Goal: Information Seeking & Learning: Learn about a topic

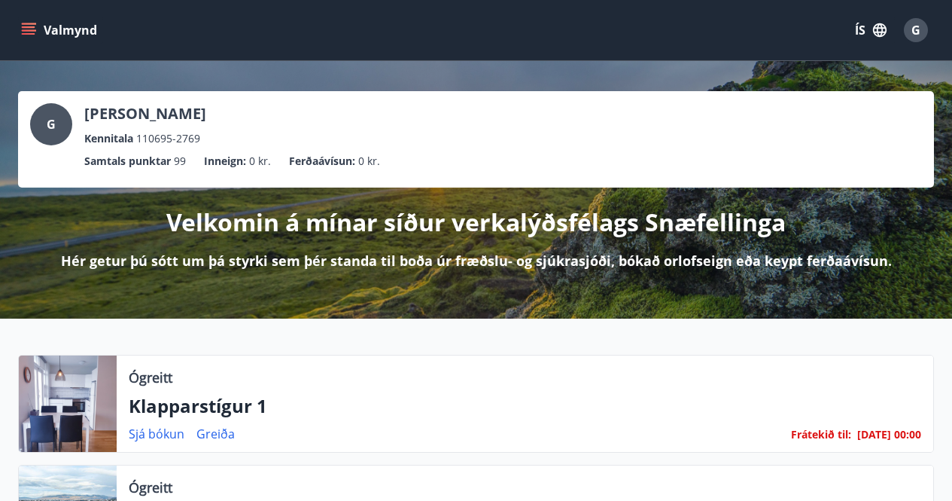
click at [38, 33] on button "Valmynd" at bounding box center [60, 30] width 85 height 27
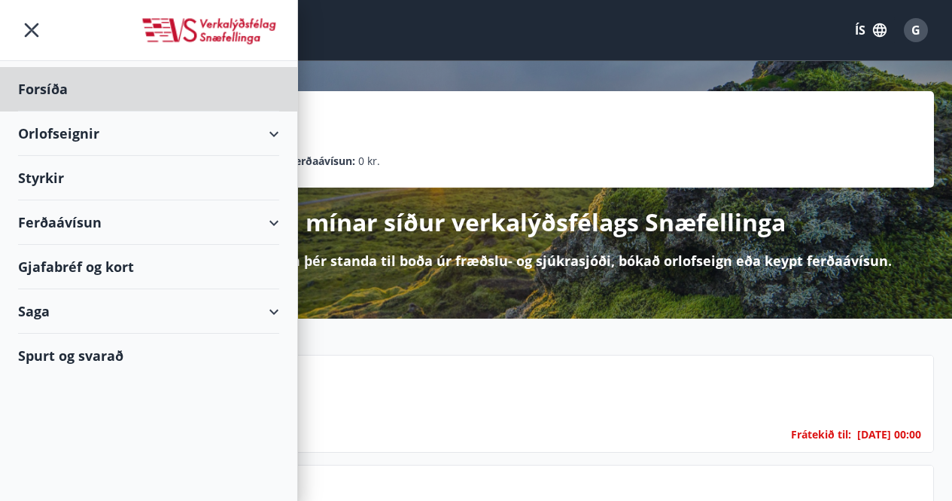
click at [44, 111] on div "Styrkir" at bounding box center [148, 89] width 261 height 44
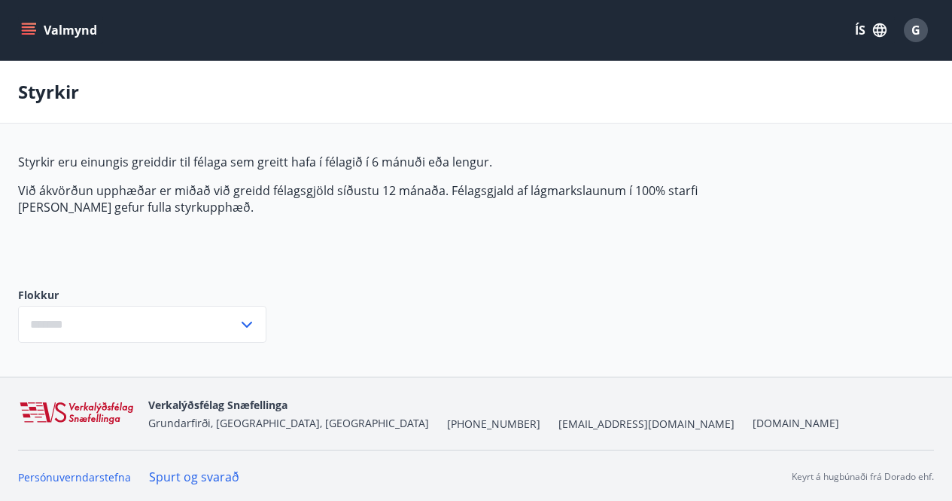
type input "***"
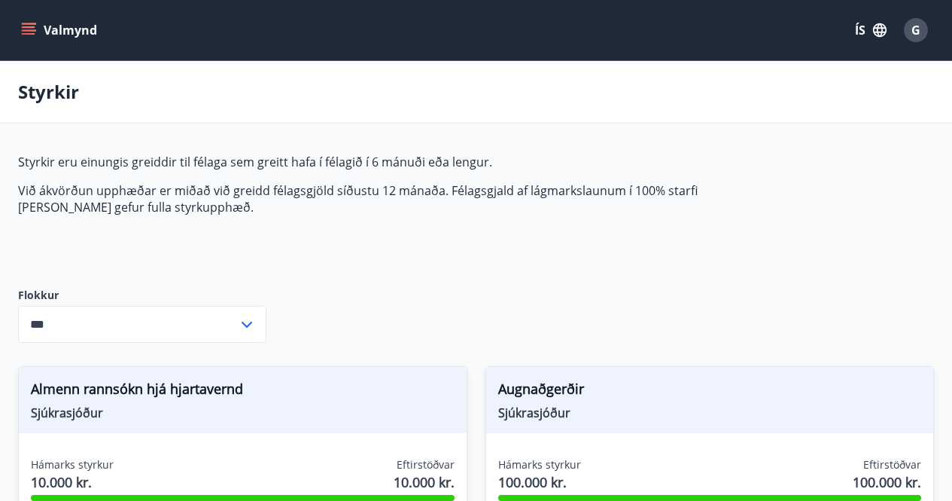
click at [249, 329] on icon at bounding box center [247, 324] width 18 height 18
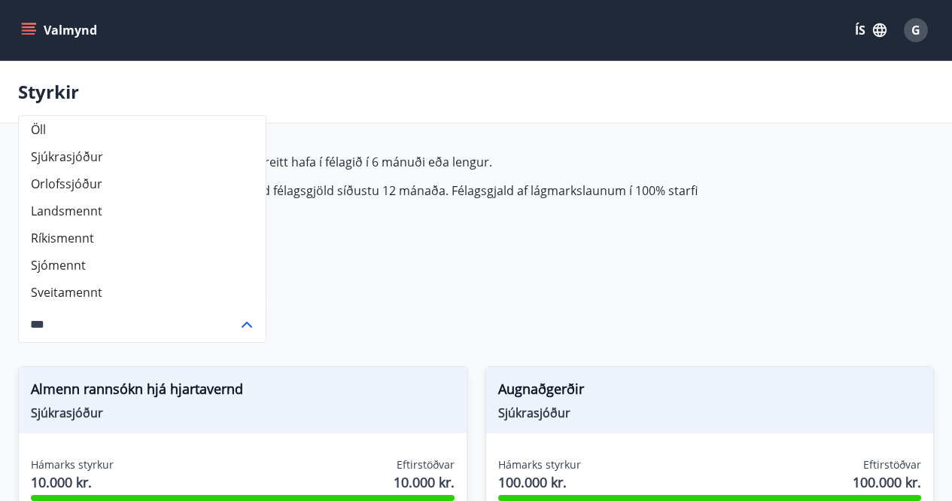
click at [199, 90] on div "Styrkir" at bounding box center [476, 92] width 952 height 62
click at [239, 328] on icon at bounding box center [247, 324] width 18 height 18
